Goal: Task Accomplishment & Management: Use online tool/utility

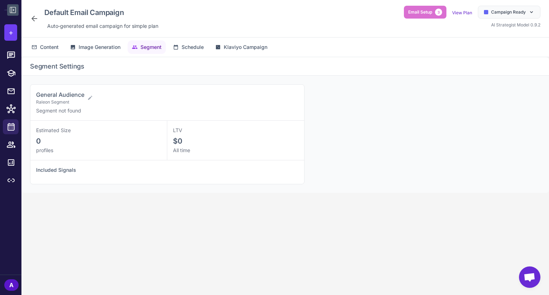
click at [13, 8] on icon at bounding box center [13, 10] width 9 height 9
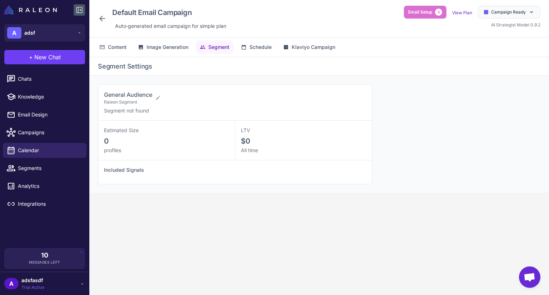
click at [81, 10] on icon at bounding box center [79, 10] width 9 height 9
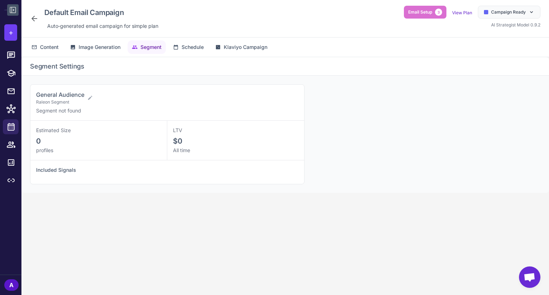
click at [13, 6] on icon at bounding box center [13, 10] width 9 height 9
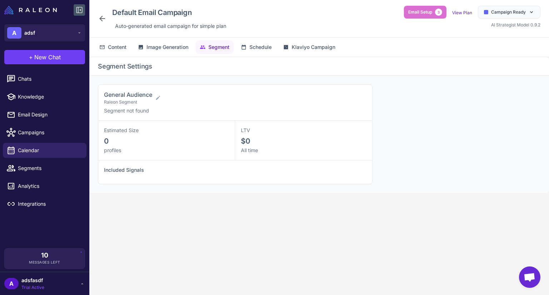
click at [74, 5] on button at bounding box center [79, 9] width 11 height 11
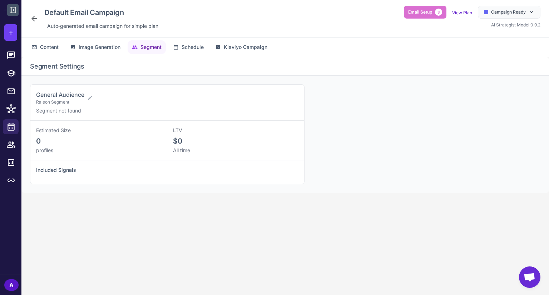
drag, startPoint x: 17, startPoint y: 16, endPoint x: 16, endPoint y: 11, distance: 5.1
click at [16, 11] on div at bounding box center [10, 10] width 21 height 20
click at [16, 11] on icon at bounding box center [13, 10] width 6 height 6
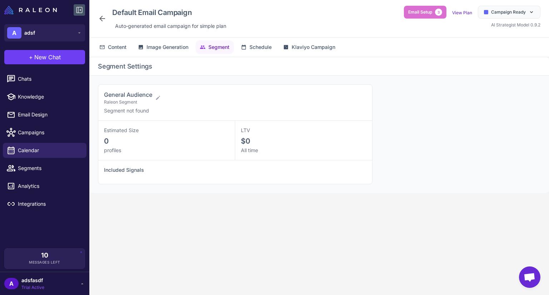
click at [75, 12] on icon at bounding box center [79, 10] width 9 height 9
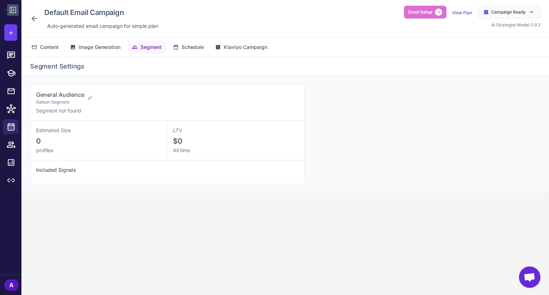
click at [16, 10] on icon at bounding box center [13, 10] width 9 height 9
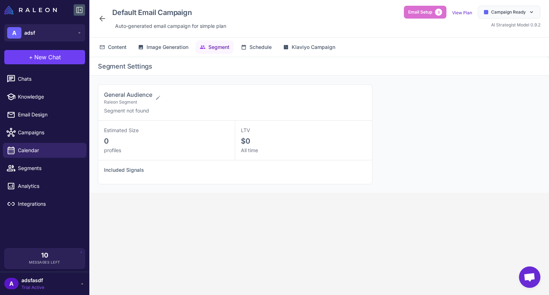
click at [81, 5] on button at bounding box center [79, 9] width 11 height 11
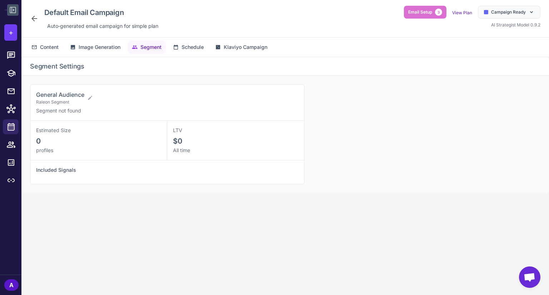
click at [11, 12] on icon at bounding box center [13, 10] width 6 height 6
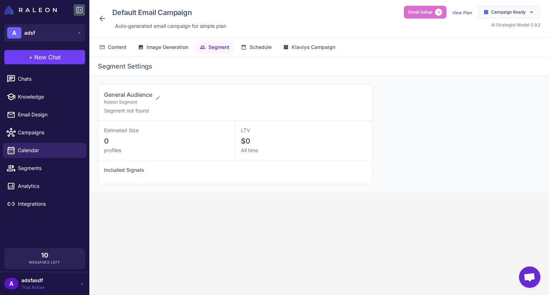
click at [73, 10] on div at bounding box center [44, 10] width 89 height 20
click at [77, 10] on icon at bounding box center [79, 10] width 9 height 9
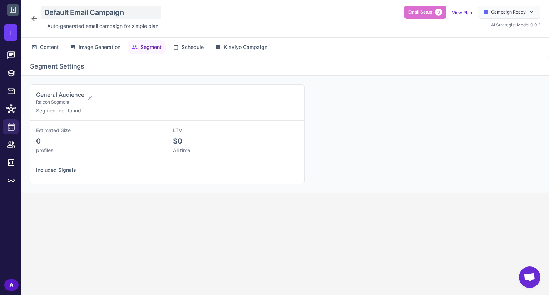
click at [95, 7] on div "Default Email Campaign" at bounding box center [101, 13] width 120 height 14
click at [95, 7] on input "**********" at bounding box center [112, 12] width 137 height 12
click at [224, 21] on div "Default Email Campaign Auto‑generated email campaign for simple plan Email Setu…" at bounding box center [285, 19] width 510 height 26
click at [225, 45] on span "Klaviyo Campaign" at bounding box center [246, 47] width 44 height 8
